Goal: Information Seeking & Learning: Learn about a topic

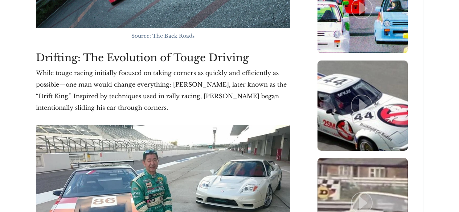
scroll to position [1262, 0]
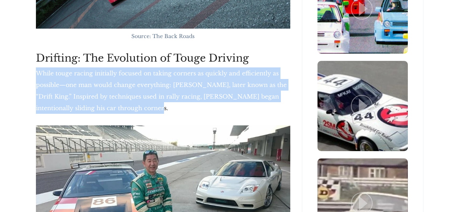
drag, startPoint x: 38, startPoint y: 60, endPoint x: 177, endPoint y: 95, distance: 143.8
click at [177, 95] on p "While touge racing initially focused on taking corners as quickly and efficient…" at bounding box center [163, 90] width 254 height 46
copy p "While touge racing initially focused on taking corners as quickly and efficient…"
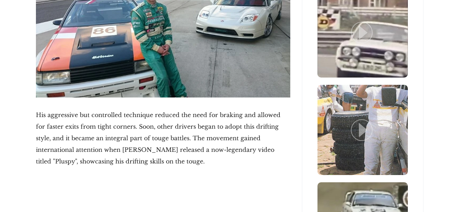
scroll to position [1454, 0]
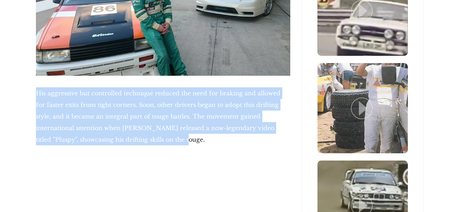
drag, startPoint x: 37, startPoint y: 79, endPoint x: 143, endPoint y: 124, distance: 115.0
click at [143, 124] on p "His aggressive but controlled technique reduced the need for braking and allowe…" at bounding box center [163, 116] width 254 height 58
copy p "His aggressive but controlled technique reduced the need for braking and allowe…"
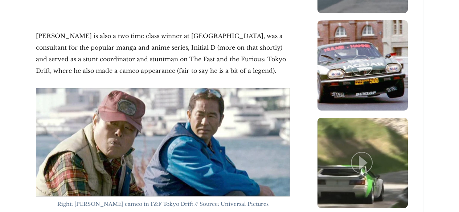
scroll to position [1790, 0]
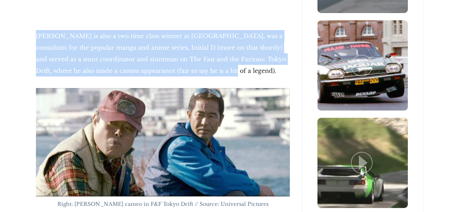
drag, startPoint x: 37, startPoint y: 21, endPoint x: 208, endPoint y: 60, distance: 174.7
click at [208, 60] on p "[PERSON_NAME] is also a two time class winner at [GEOGRAPHIC_DATA], was a consu…" at bounding box center [163, 53] width 254 height 46
copy p "[PERSON_NAME] is also a two time class winner at [GEOGRAPHIC_DATA], was a consu…"
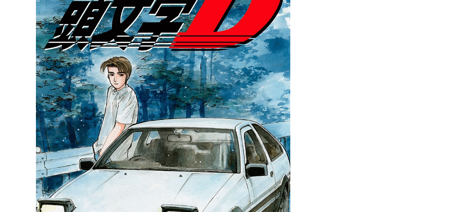
scroll to position [2450, 0]
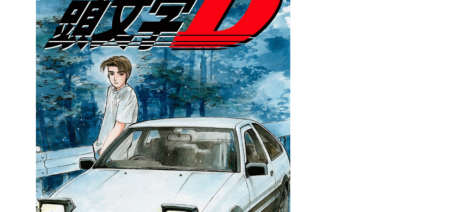
drag, startPoint x: 168, startPoint y: 60, endPoint x: 148, endPoint y: 85, distance: 32.1
click at [148, 85] on img at bounding box center [163, 147] width 254 height 389
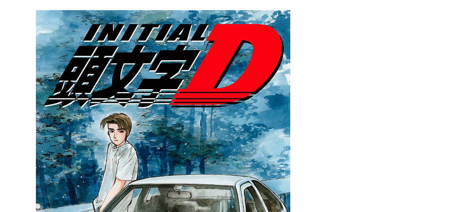
scroll to position [2458, 0]
